Goal: Transaction & Acquisition: Subscribe to service/newsletter

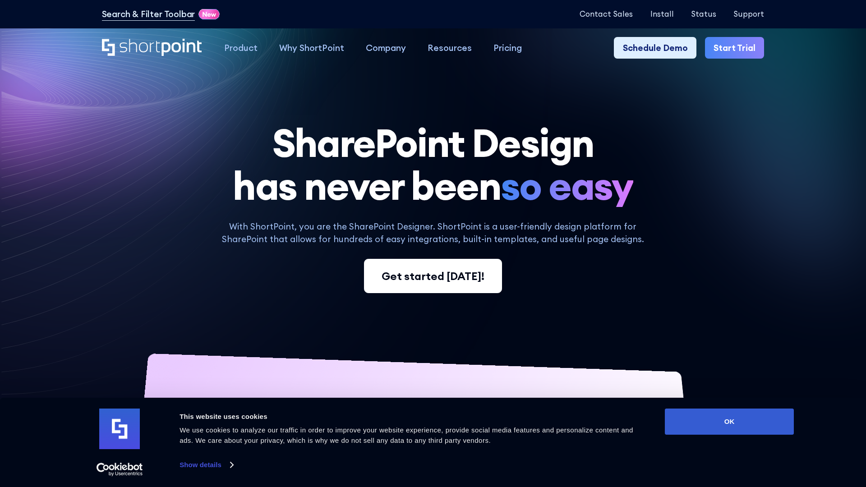
click at [442, 281] on div "Get started today!" at bounding box center [433, 276] width 103 height 16
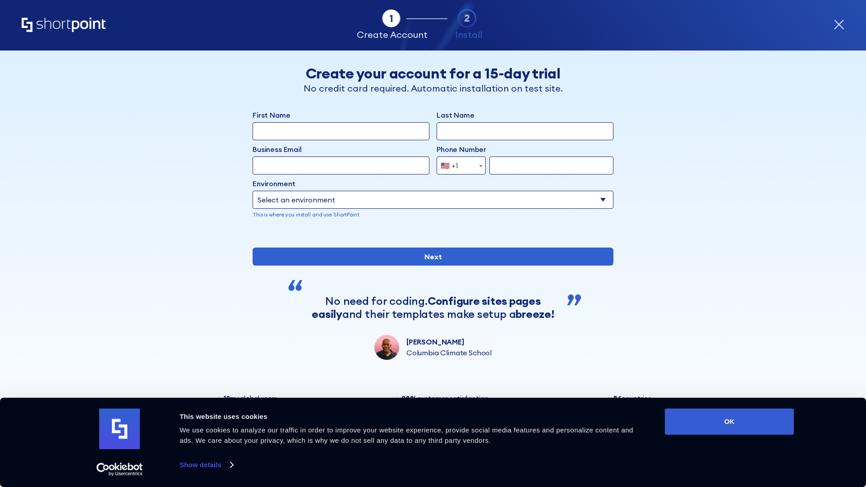
click at [842, 27] on icon "form" at bounding box center [838, 24] width 11 height 11
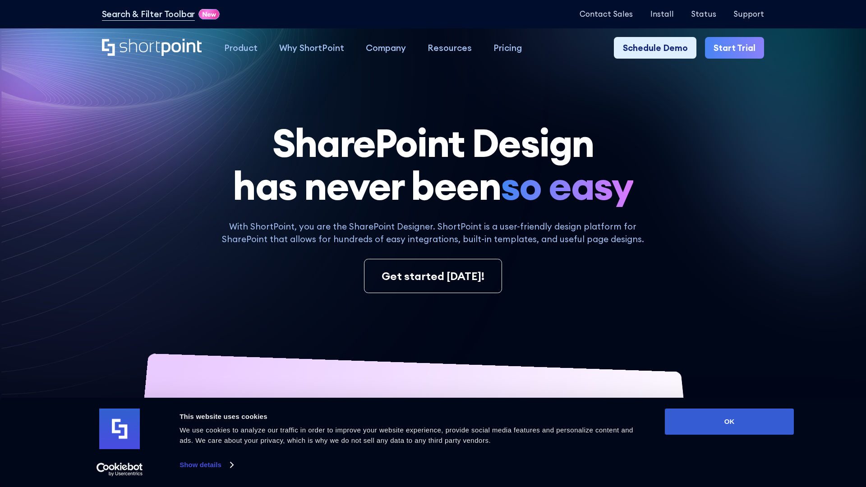
click at [732, 46] on link "Start Trial" at bounding box center [734, 48] width 59 height 22
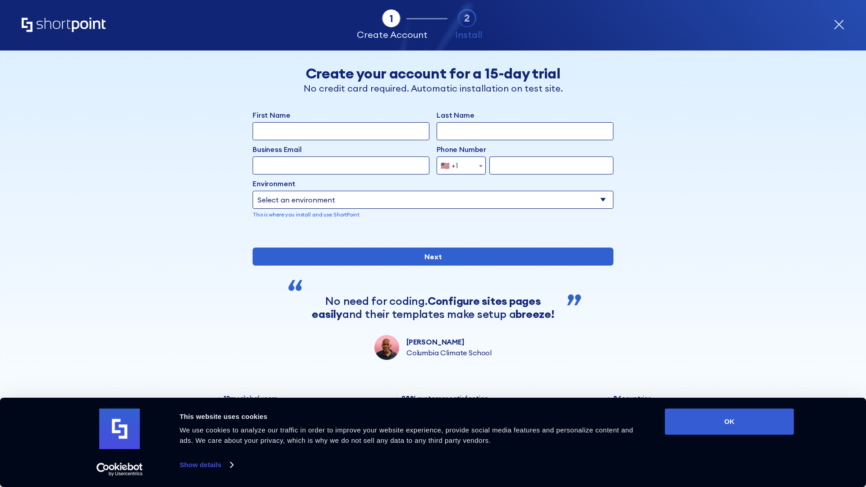
drag, startPoint x: 600, startPoint y: 196, endPoint x: 301, endPoint y: 132, distance: 305.5
click at [301, 132] on div "First Name Last Name Business Email Invalid Email Address Phone Number Afghanis…" at bounding box center [433, 172] width 361 height 124
click at [298, 130] on input "First Name" at bounding box center [341, 131] width 177 height 18
type input "Margaret"
click at [450, 131] on input "Last Name" at bounding box center [525, 131] width 177 height 18
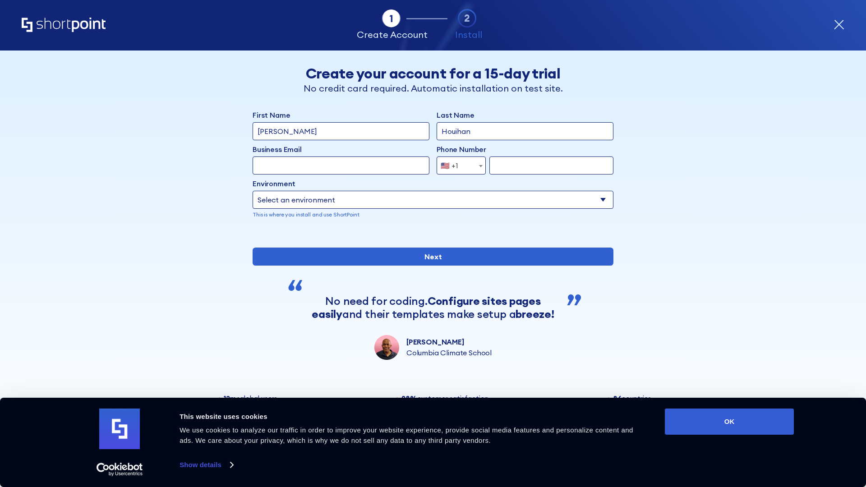
type input "Houihan"
click at [261, 168] on input "Business Email" at bounding box center [341, 166] width 177 height 18
type input "mhoulihan@mash.com"
click at [535, 166] on input "form" at bounding box center [551, 166] width 124 height 18
type input "7"
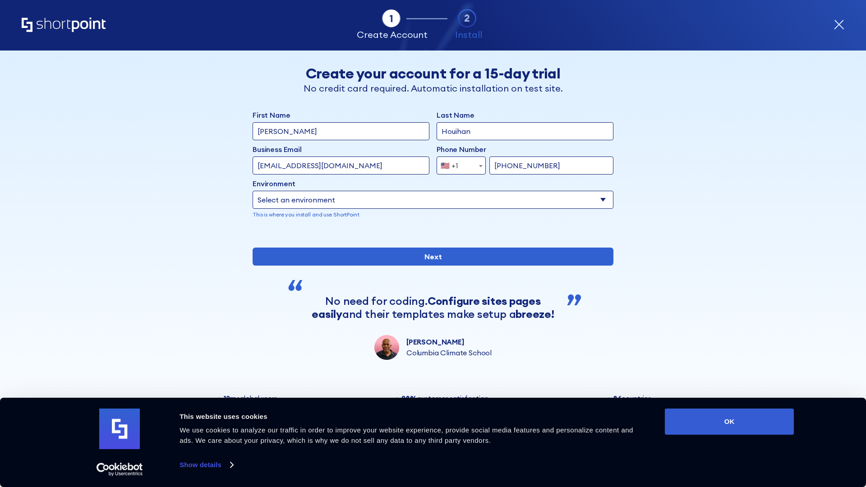
type input "800 234 4700"
select select "SharePoint Online"
click at [253, 191] on select "Select an environment Microsoft 365 SharePoint Online SharePoint Subscription E…" at bounding box center [433, 200] width 361 height 18
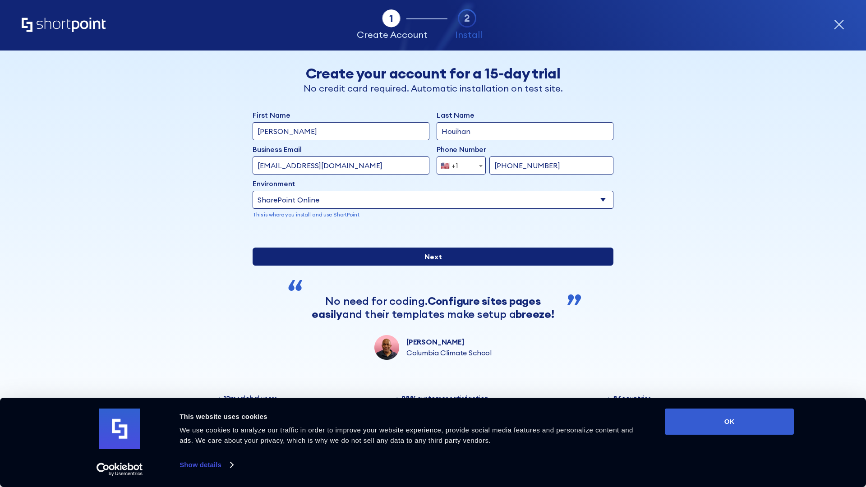
click at [380, 266] on input "Next" at bounding box center [433, 257] width 361 height 18
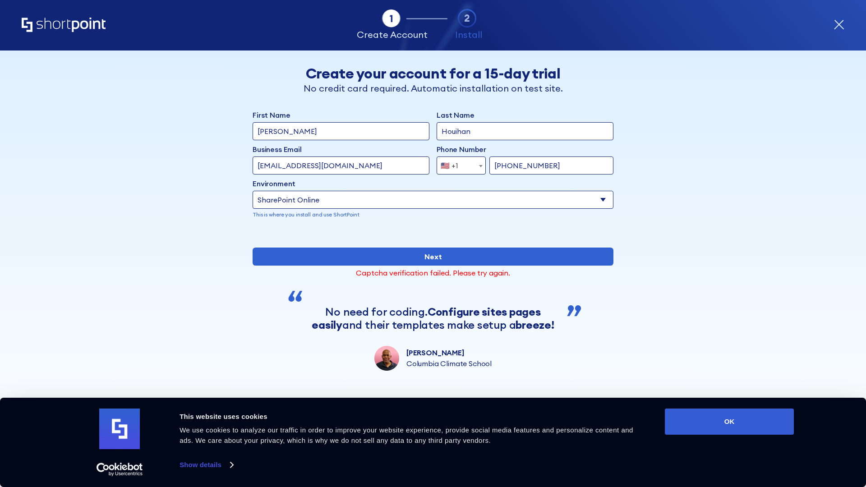
click at [835, 25] on icon "form" at bounding box center [838, 24] width 11 height 11
